Goal: Check status

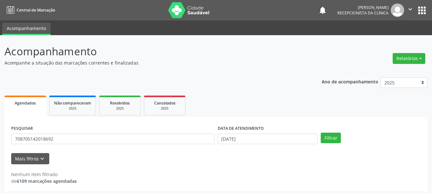
scroll to position [2, 0]
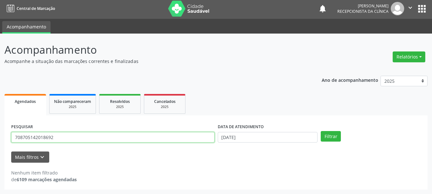
click at [147, 139] on input "708705142018692" at bounding box center [112, 137] width 203 height 11
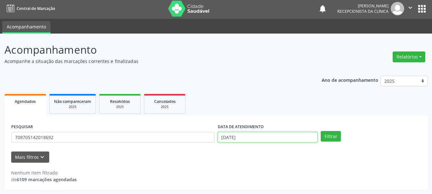
click at [269, 137] on input "[DATE]" at bounding box center [268, 137] width 100 height 11
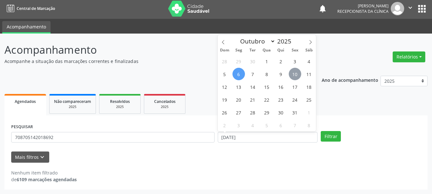
click at [296, 72] on span "10" at bounding box center [295, 74] width 12 height 12
type input "[DATE]"
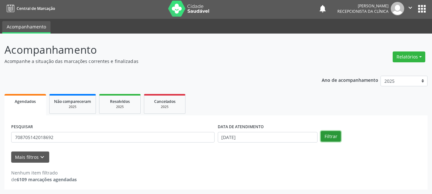
click at [324, 133] on button "Filtrar" at bounding box center [331, 136] width 20 height 11
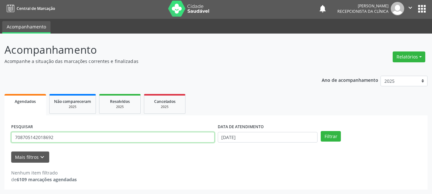
drag, startPoint x: 44, startPoint y: 138, endPoint x: 10, endPoint y: 164, distance: 42.9
click at [2, 164] on div "Acompanhamento Acompanhe a situação das marcações correntes e finalizadas Relat…" at bounding box center [216, 114] width 432 height 161
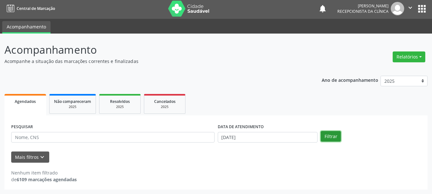
click at [327, 139] on button "Filtrar" at bounding box center [331, 136] width 20 height 11
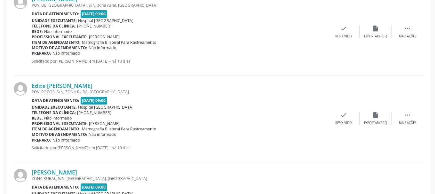
scroll to position [182, 0]
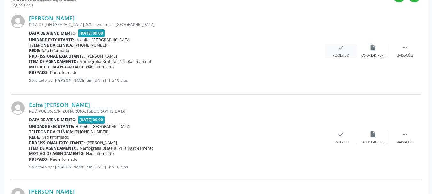
click at [343, 52] on div "check Resolvido" at bounding box center [341, 51] width 32 height 14
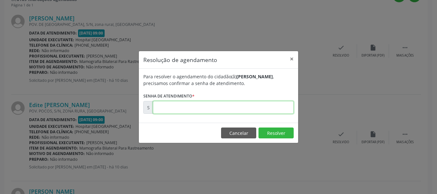
click at [227, 113] on input "text" at bounding box center [223, 107] width 141 height 13
type input "00179721"
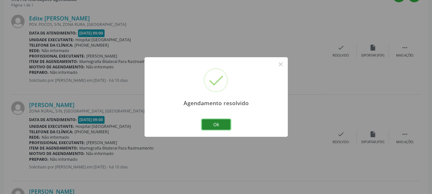
click at [220, 127] on button "Ok" at bounding box center [216, 124] width 29 height 11
